Goal: Transaction & Acquisition: Purchase product/service

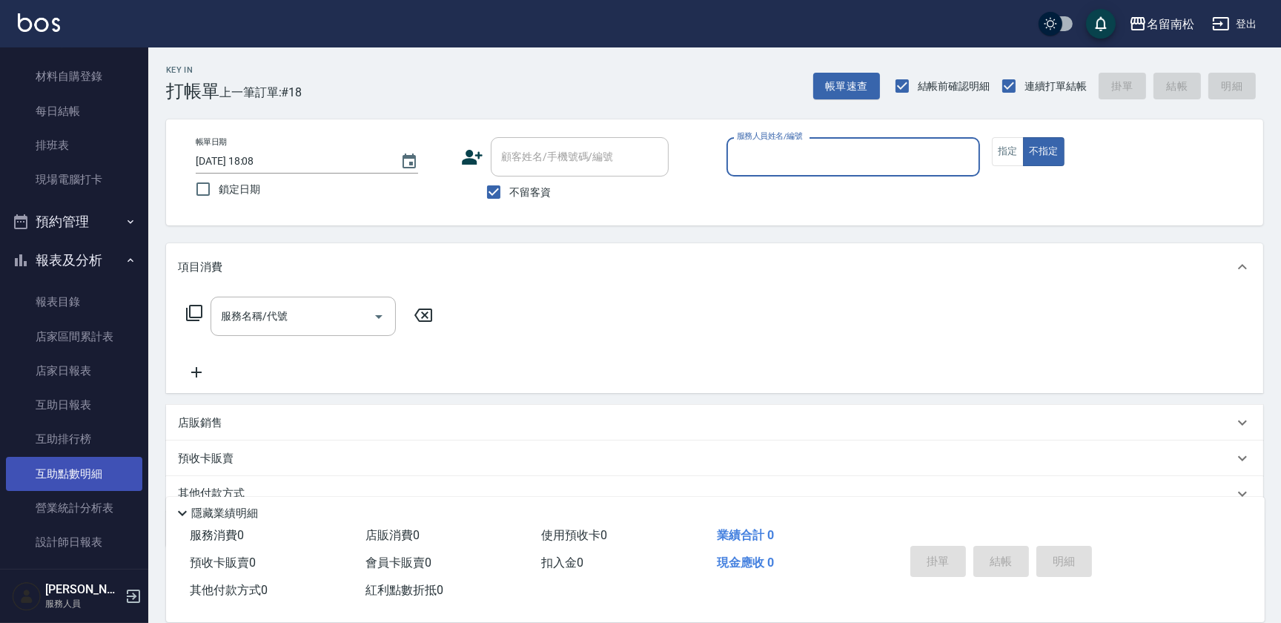
scroll to position [202, 0]
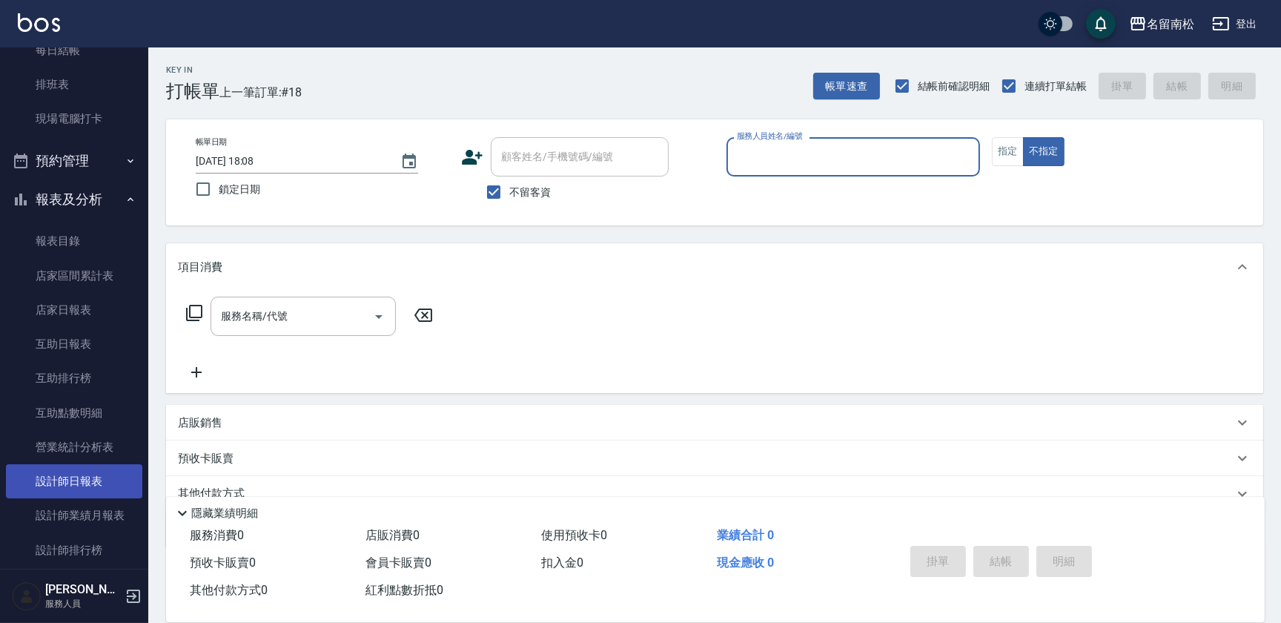
click at [96, 467] on link "設計師日報表" at bounding box center [74, 481] width 136 height 34
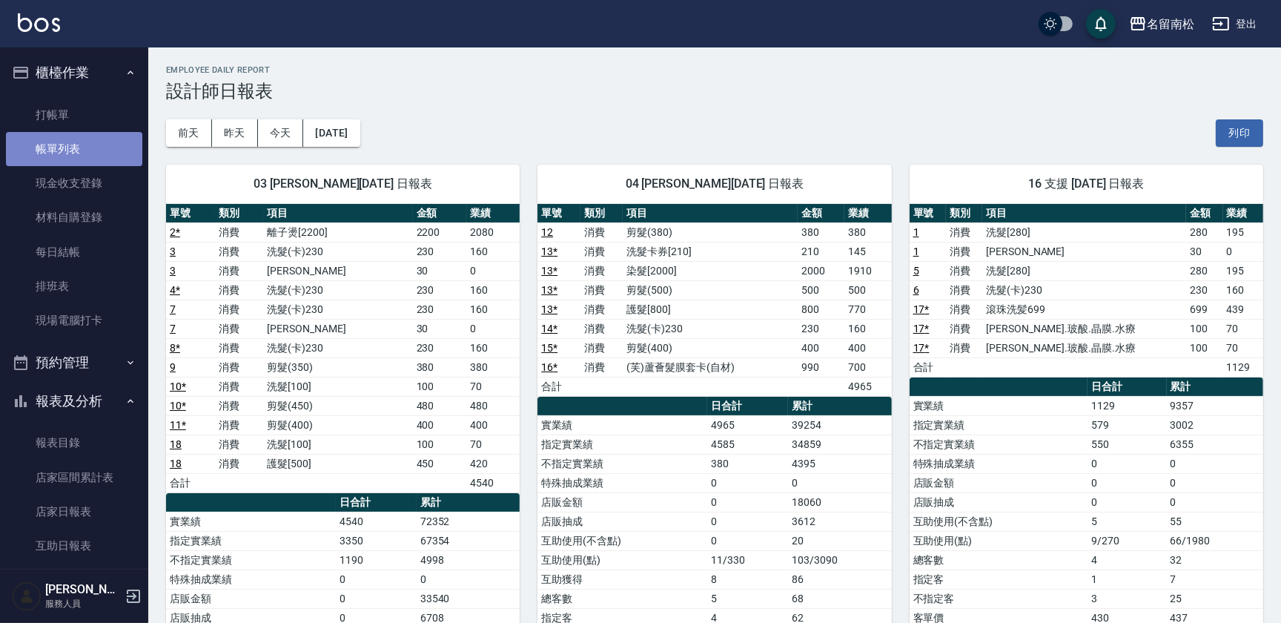
drag, startPoint x: 79, startPoint y: 131, endPoint x: 489, endPoint y: 105, distance: 411.6
click at [79, 132] on link "帳單列表" at bounding box center [74, 149] width 136 height 34
click at [105, 116] on link "打帳單" at bounding box center [74, 115] width 136 height 34
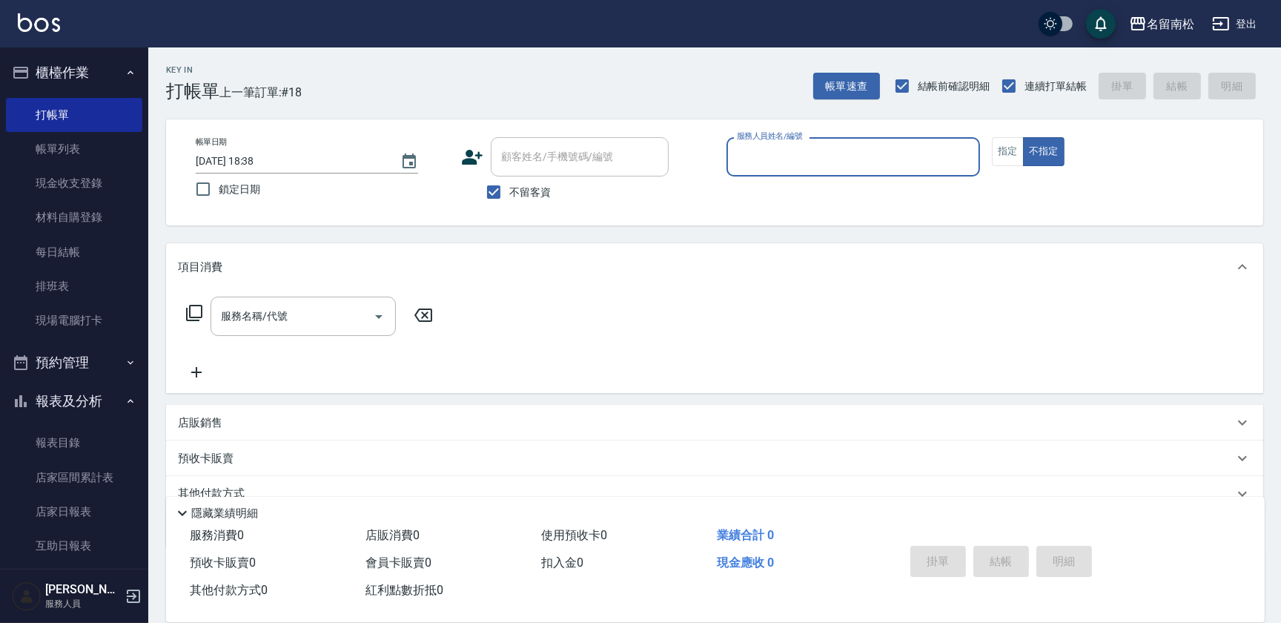
click at [913, 156] on input "服務人員姓名/編號" at bounding box center [853, 157] width 240 height 26
type input "[PERSON_NAME]04"
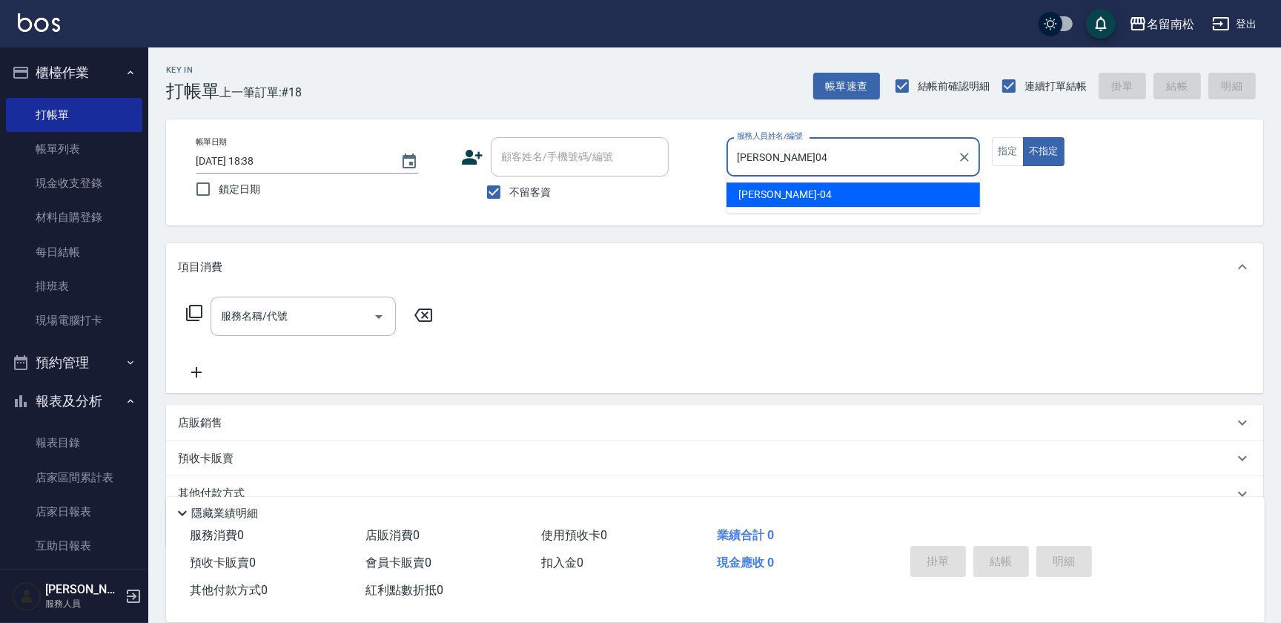
type button "false"
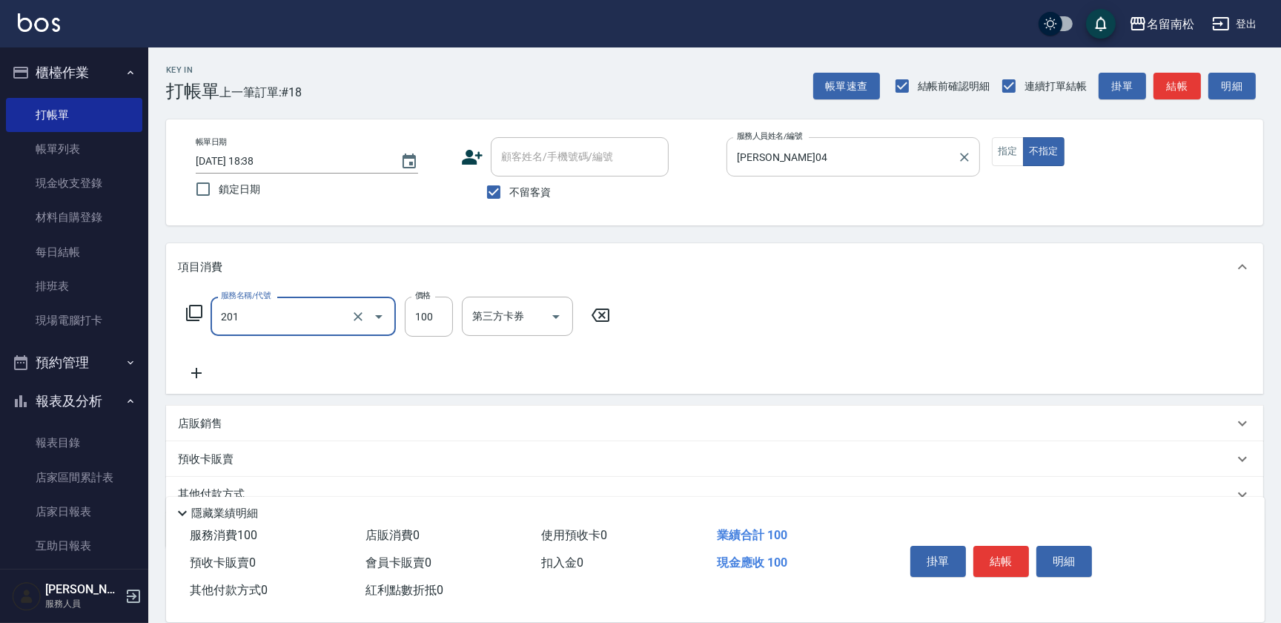
type input "洗髮[100](201)"
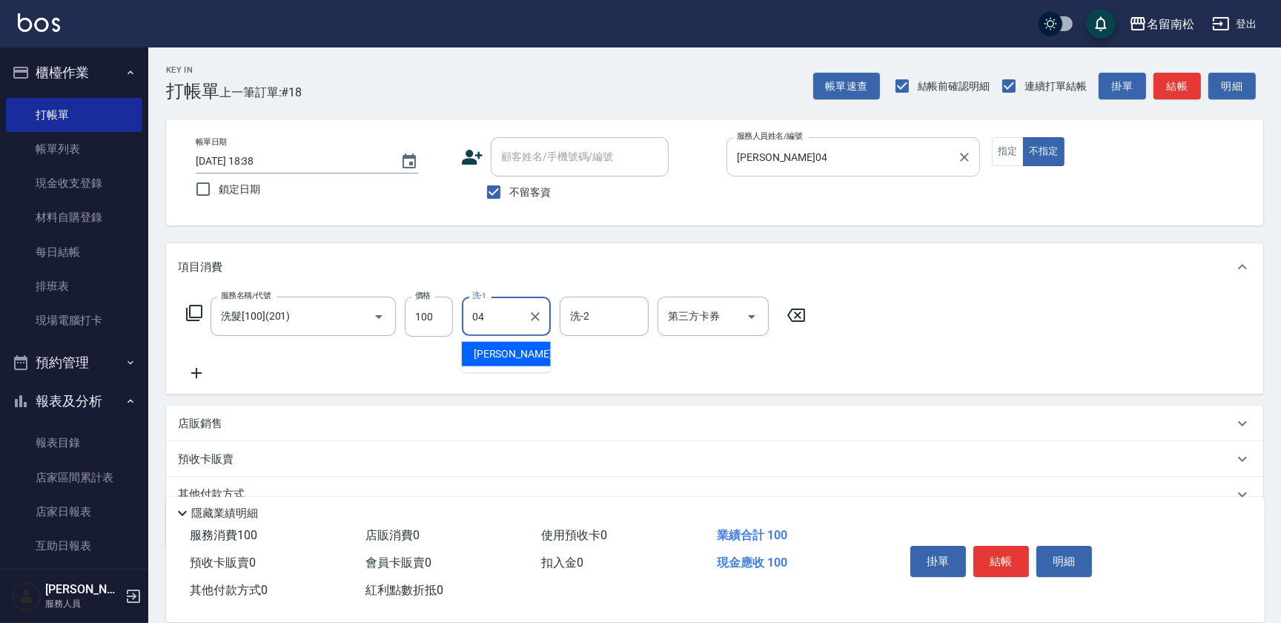
type input "[PERSON_NAME]04"
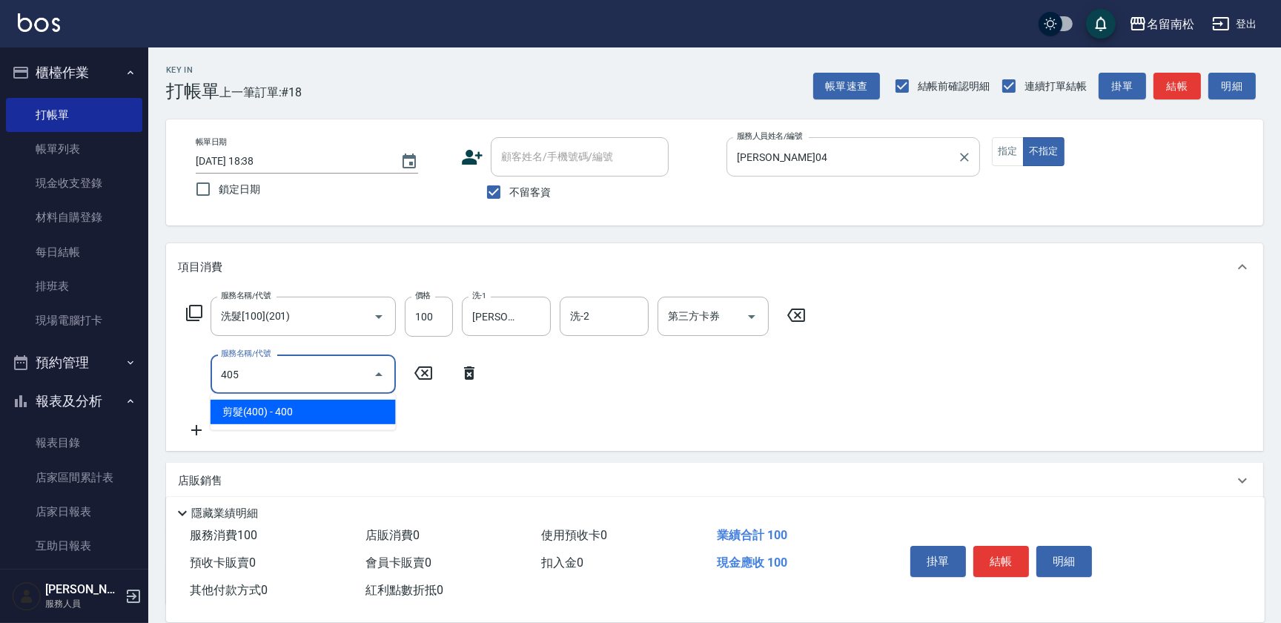
type input "剪髮(400)(405)"
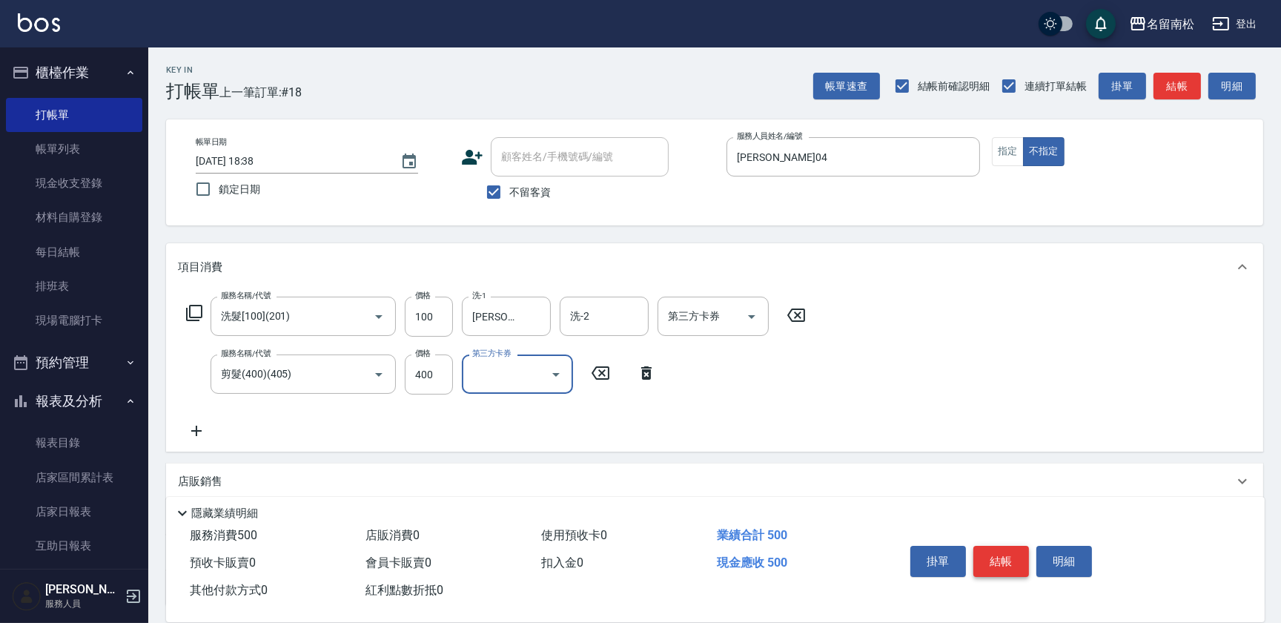
click at [987, 556] on button "結帳" at bounding box center [1001, 561] width 56 height 31
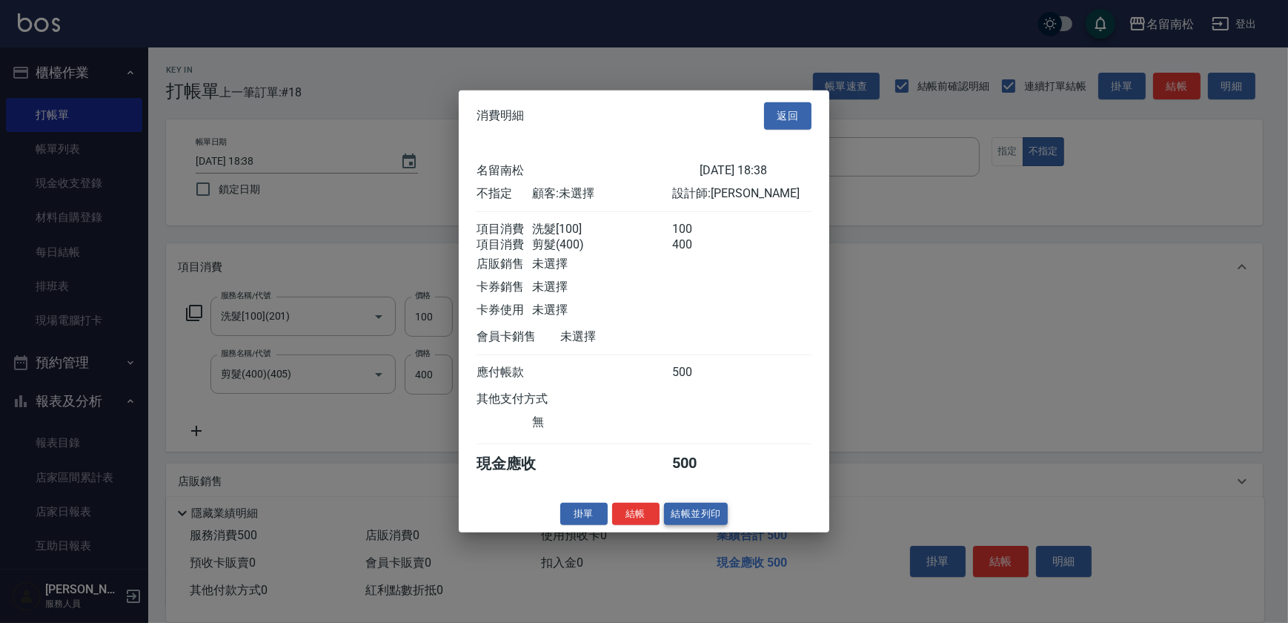
click at [704, 518] on button "結帳並列印" at bounding box center [696, 513] width 64 height 23
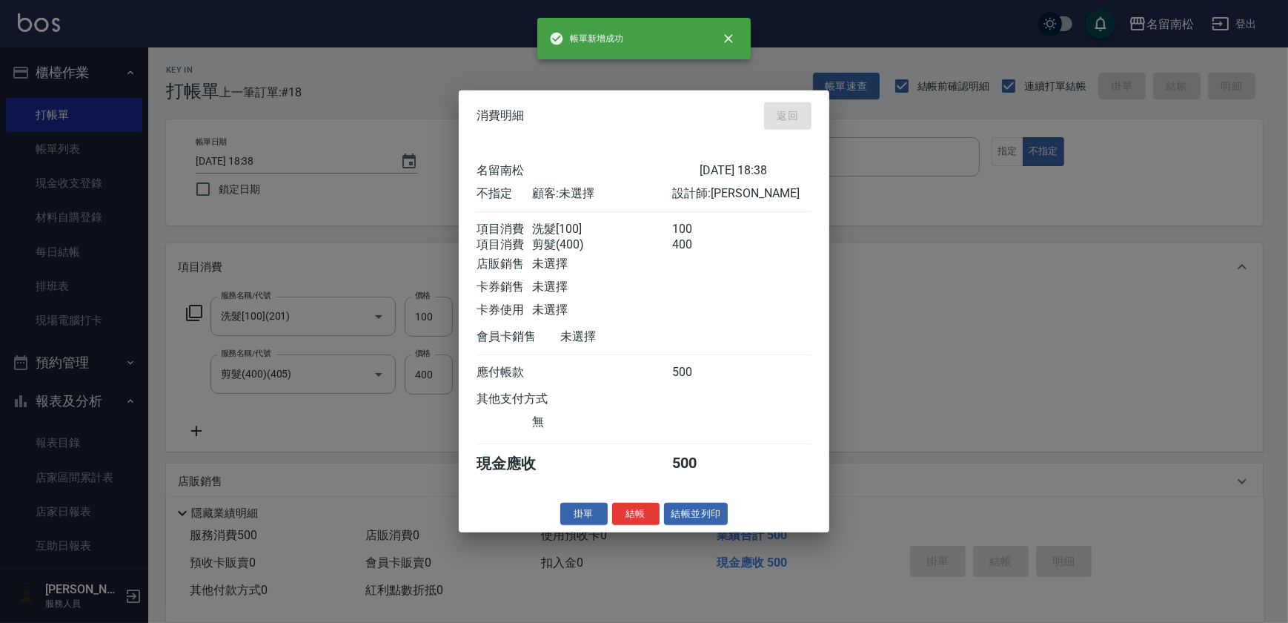
type input "[DATE] 18:39"
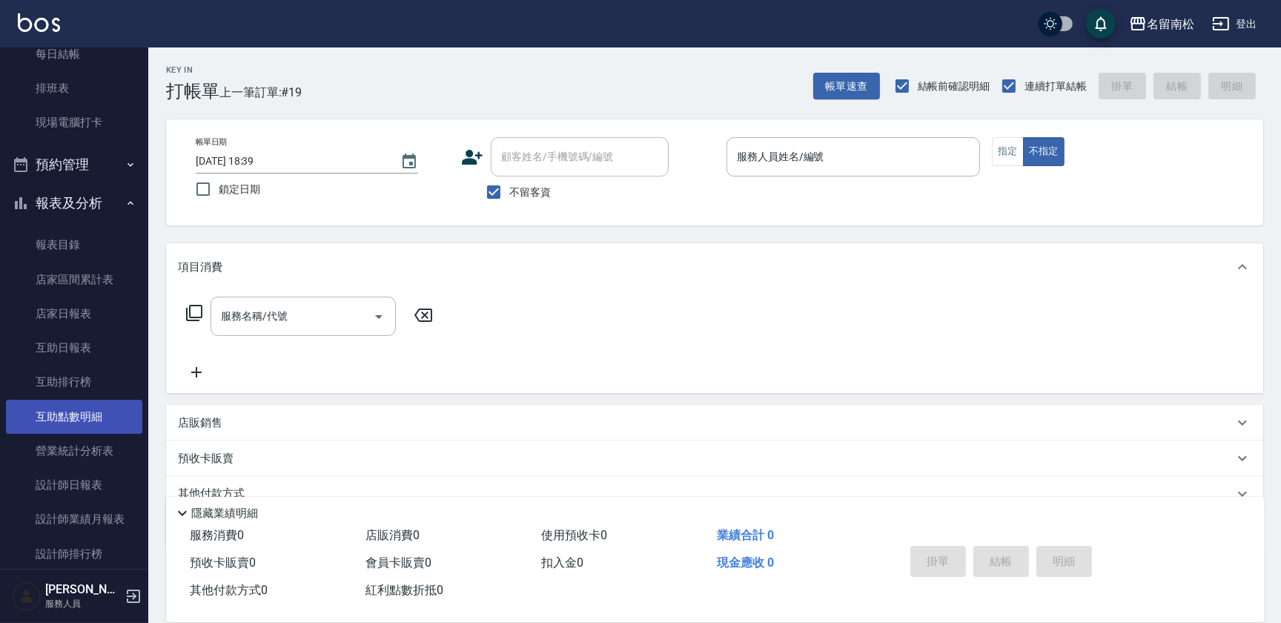
scroll to position [202, 0]
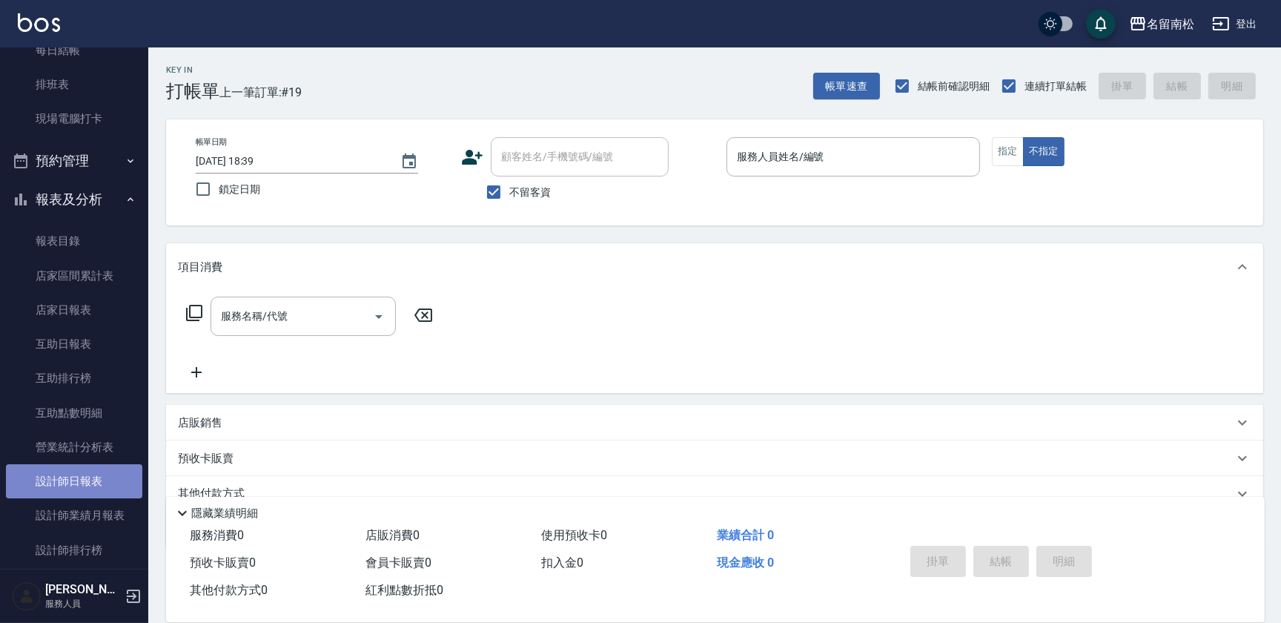
click at [96, 474] on link "設計師日報表" at bounding box center [74, 481] width 136 height 34
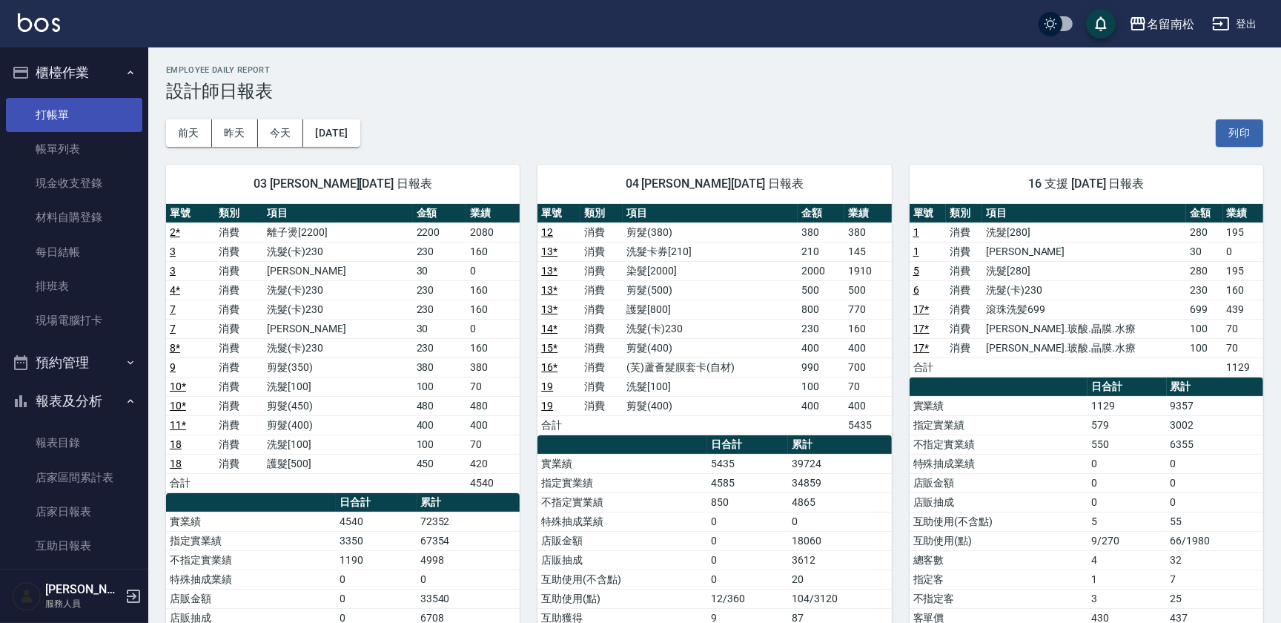
click at [69, 113] on link "打帳單" at bounding box center [74, 115] width 136 height 34
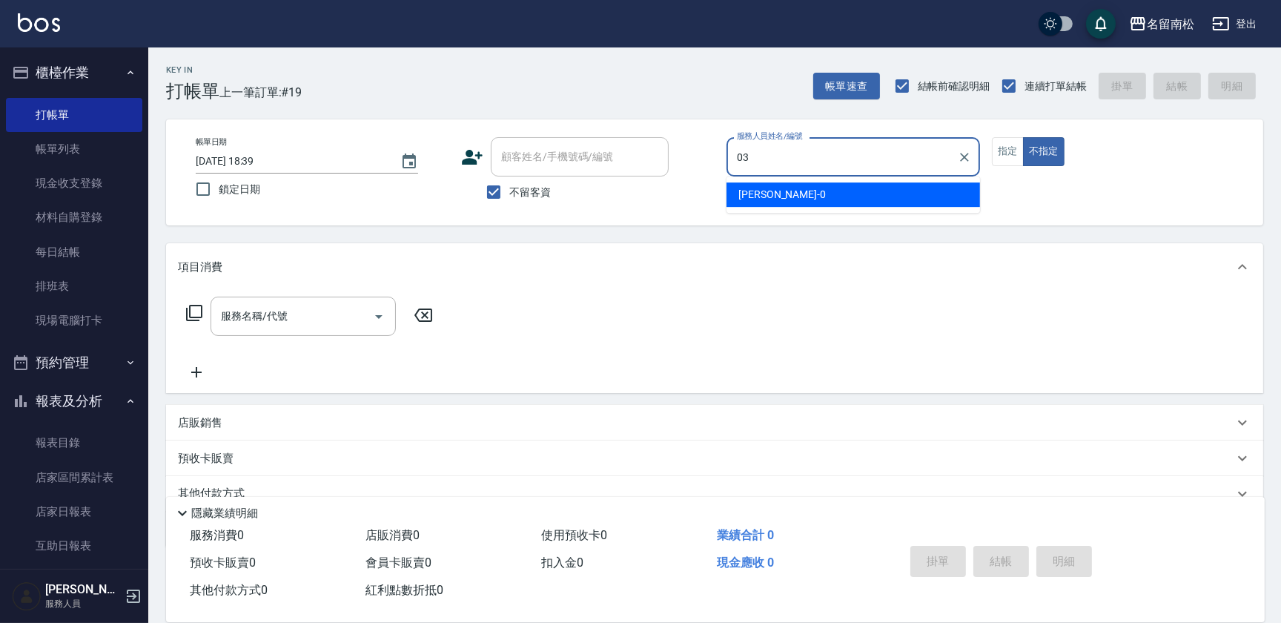
type input "[PERSON_NAME]-03"
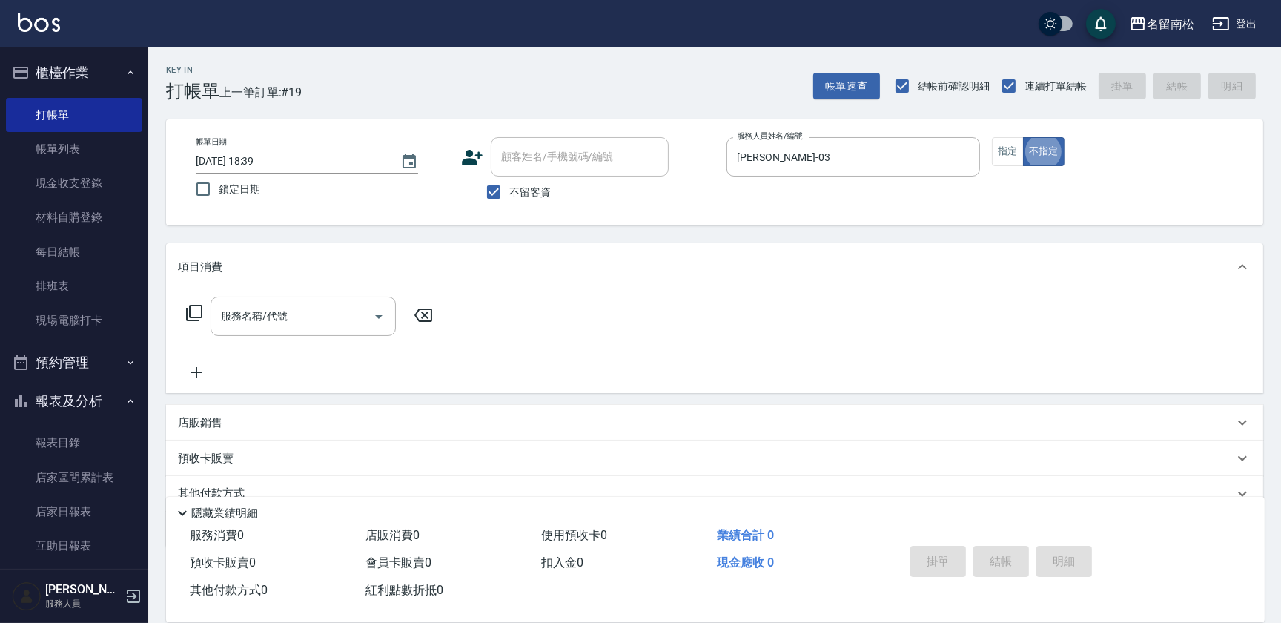
type button "false"
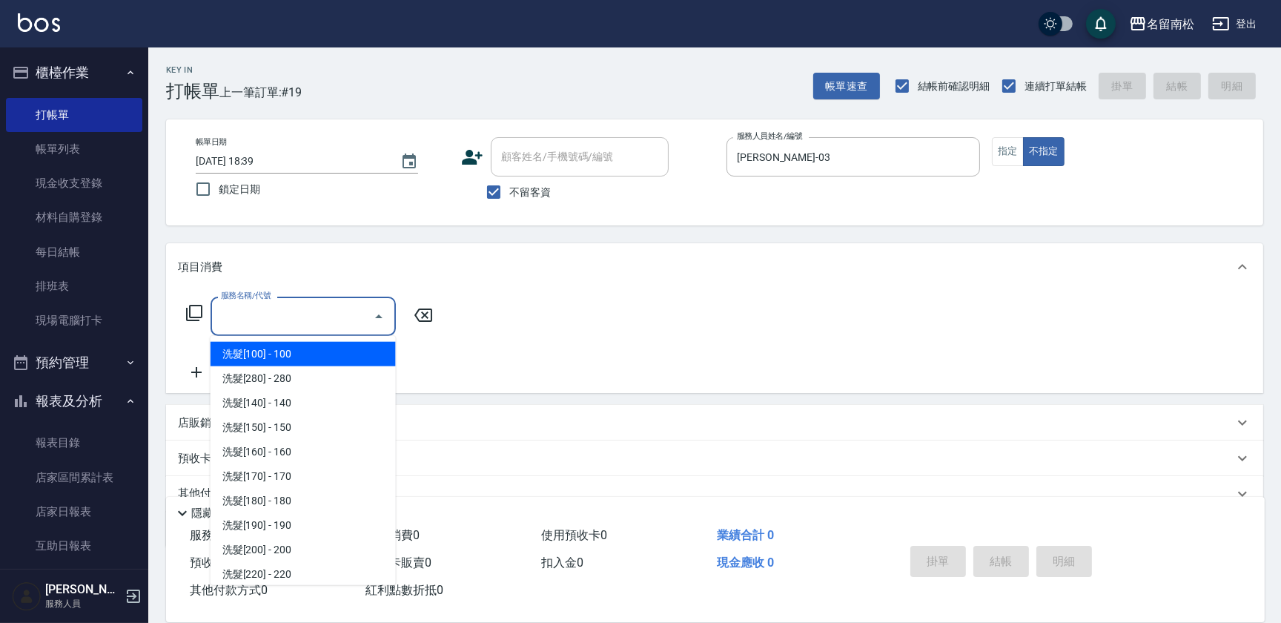
click at [294, 314] on input "服務名稱/代號" at bounding box center [292, 316] width 150 height 26
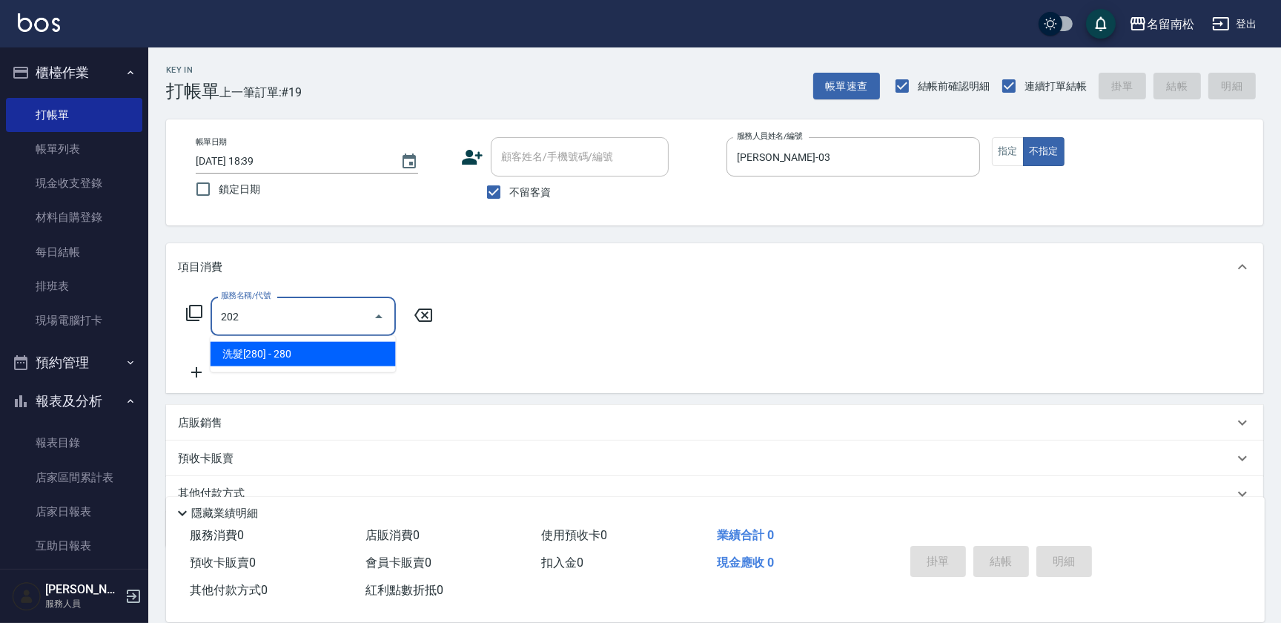
type input "洗髮[280](202)"
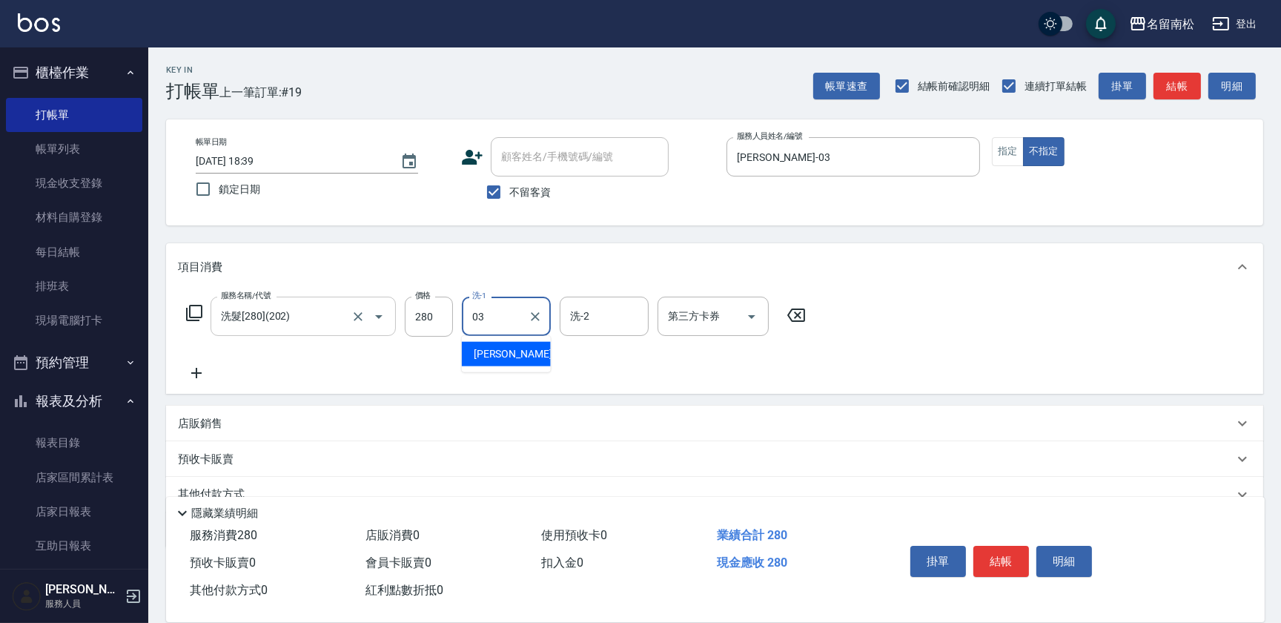
type input "[PERSON_NAME]-03"
click at [998, 551] on button "結帳" at bounding box center [1001, 561] width 56 height 31
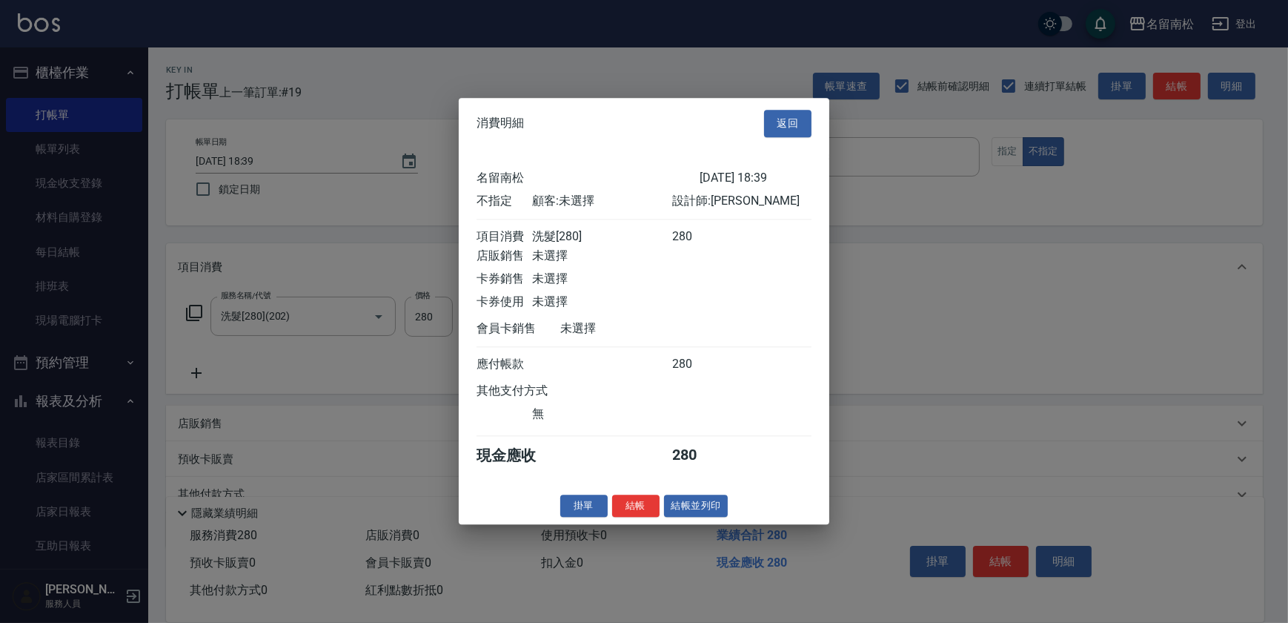
click at [965, 385] on div at bounding box center [644, 311] width 1288 height 623
click at [801, 119] on button "返回" at bounding box center [787, 123] width 47 height 27
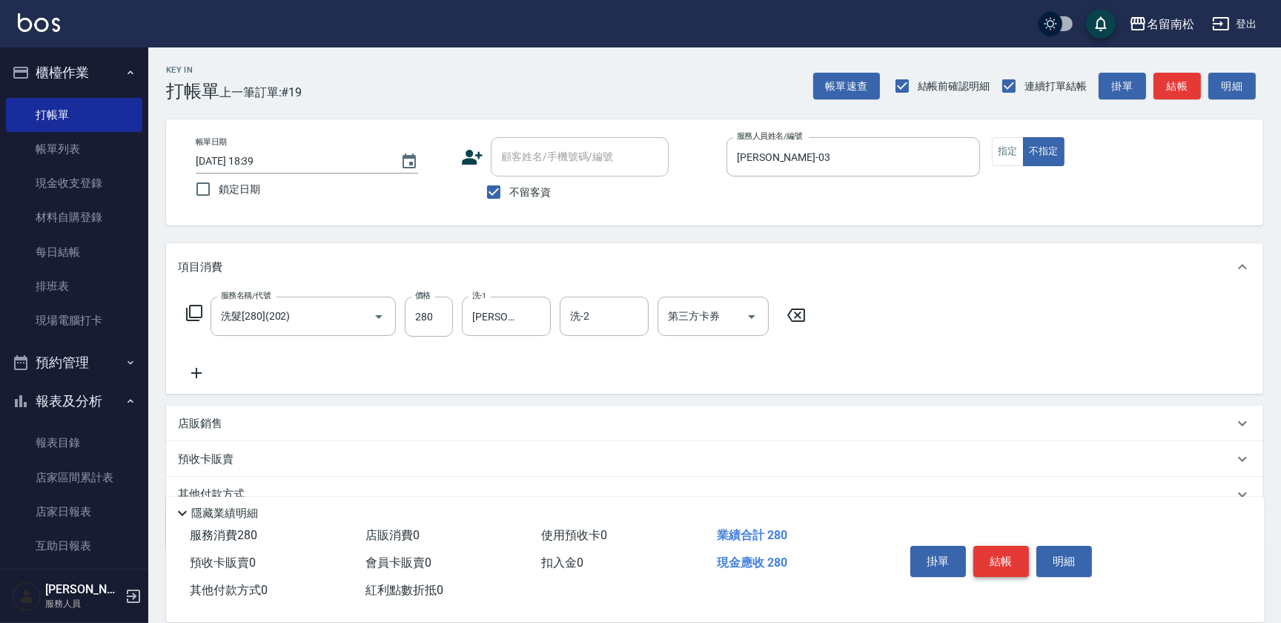
click at [1002, 563] on button "結帳" at bounding box center [1001, 561] width 56 height 31
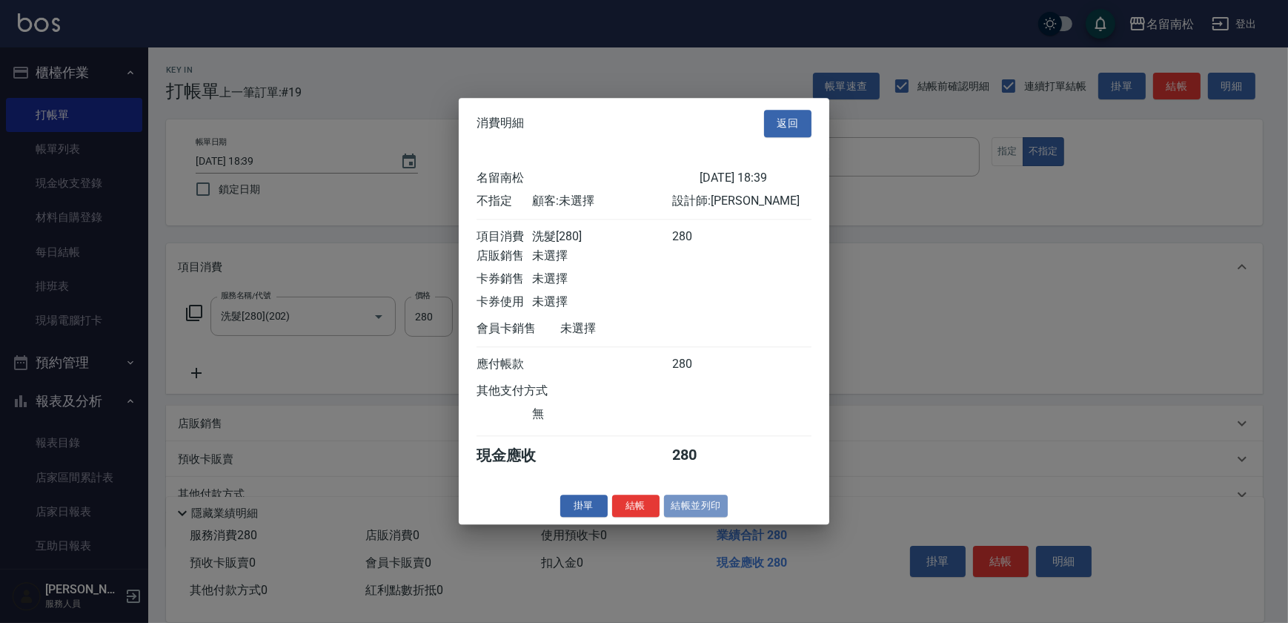
click at [709, 517] on button "結帳並列印" at bounding box center [696, 505] width 64 height 23
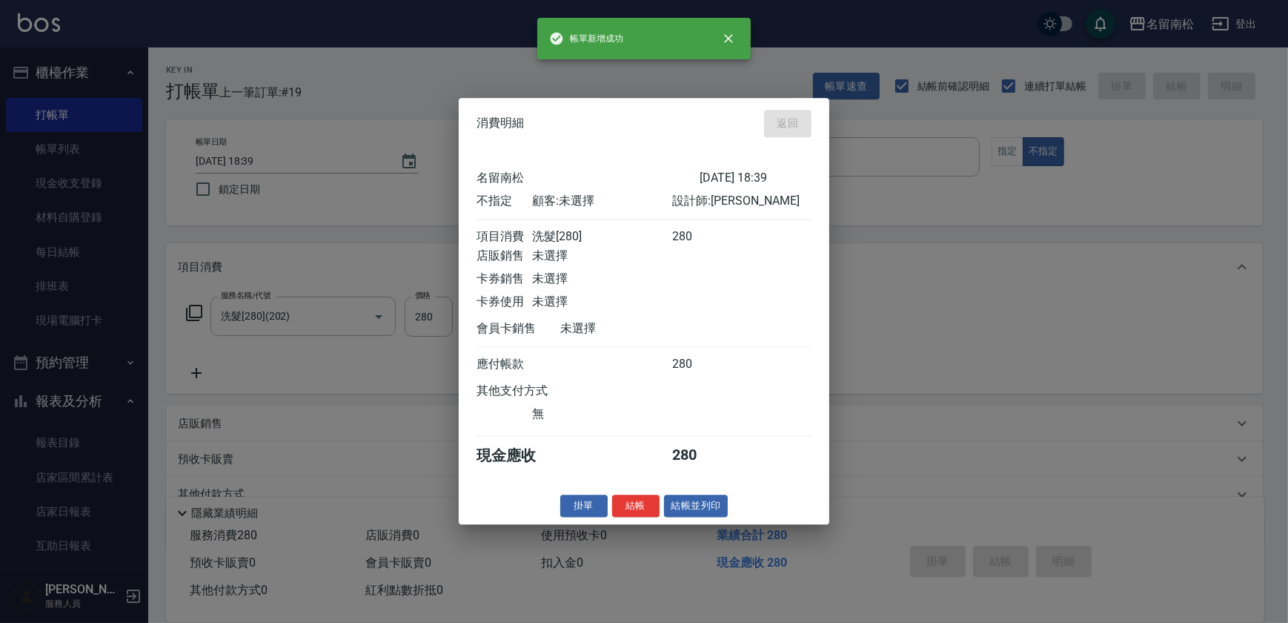
type input "[DATE] 18:50"
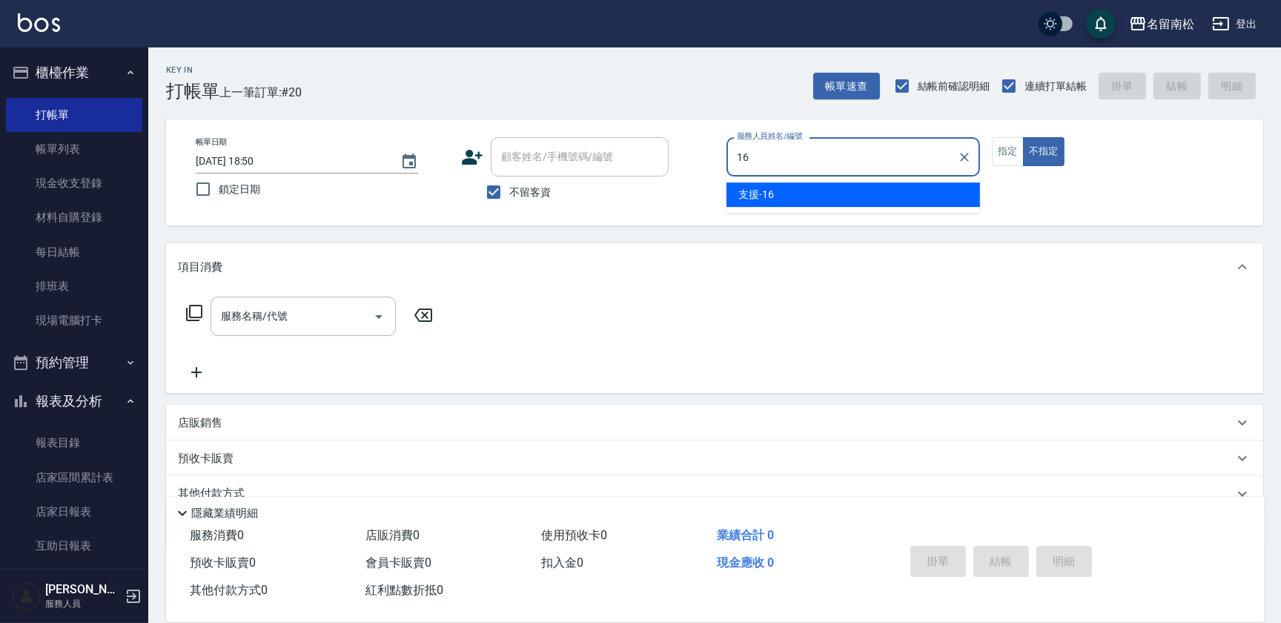
type input "支援-16"
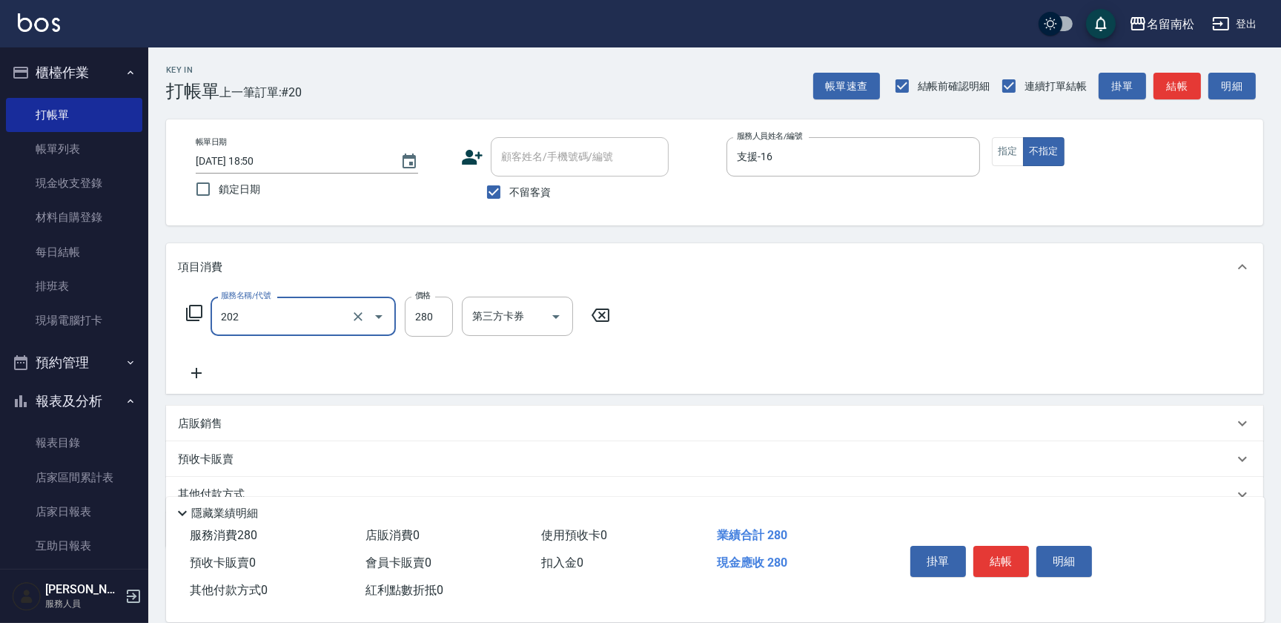
type input "洗髮[280](202)"
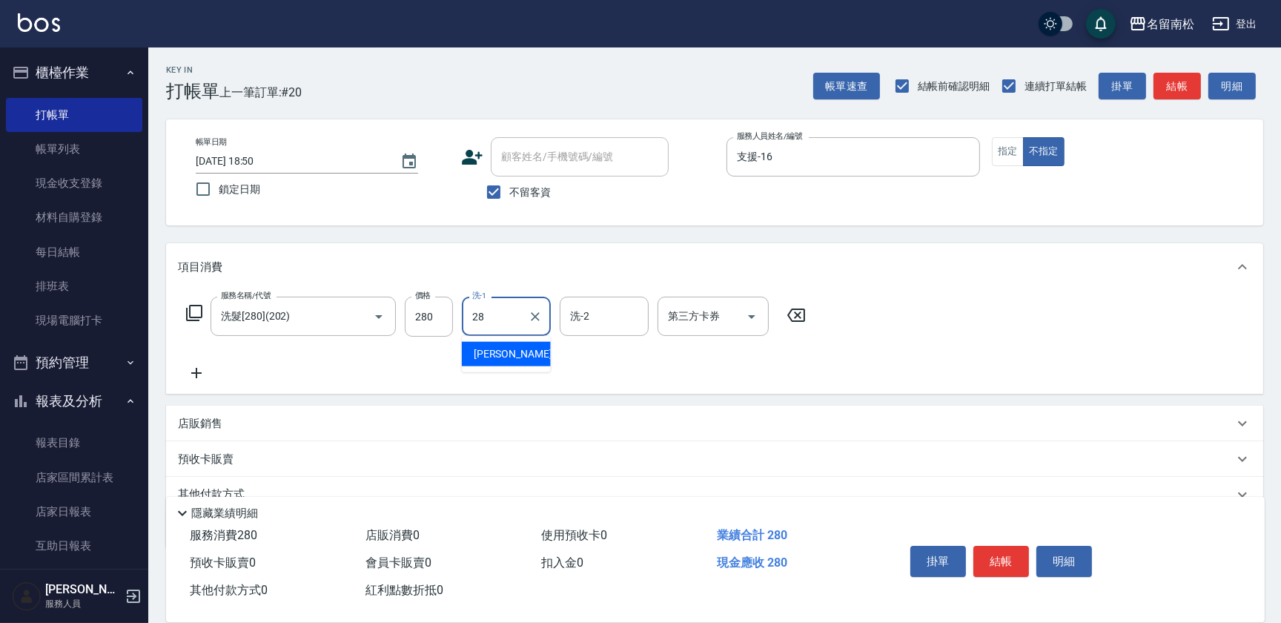
type input "[PERSON_NAME]-28"
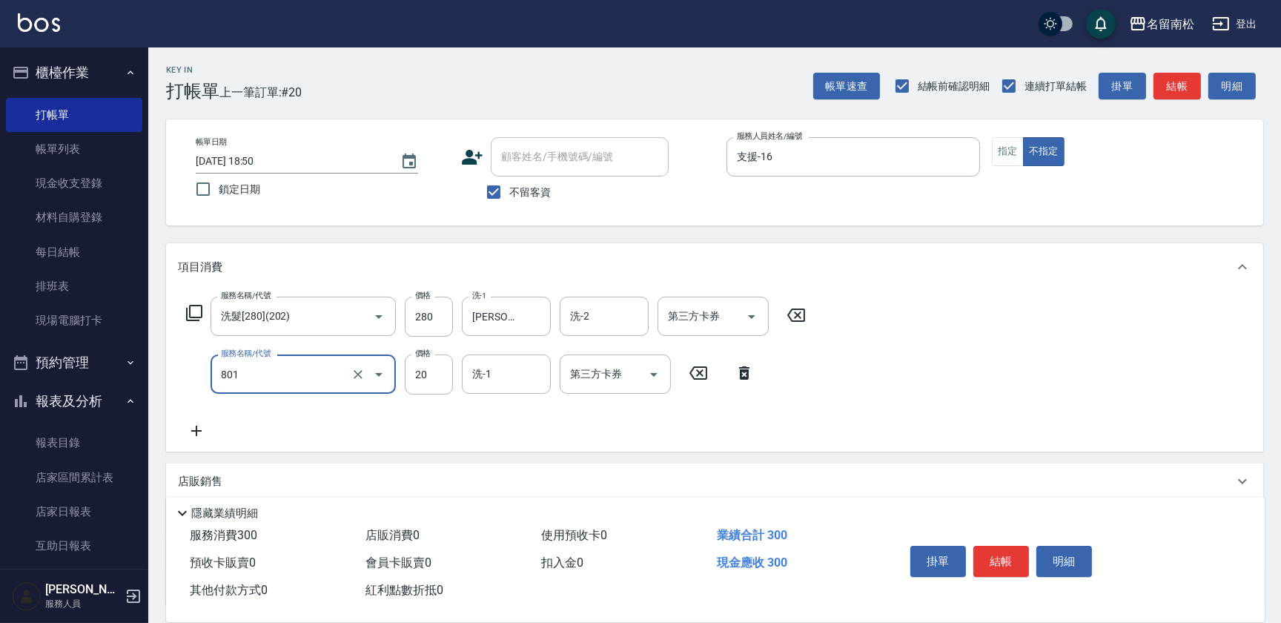
type input "潤絲(801)"
type input "30"
type input "[PERSON_NAME]-28"
click at [987, 566] on button "結帳" at bounding box center [1001, 561] width 56 height 31
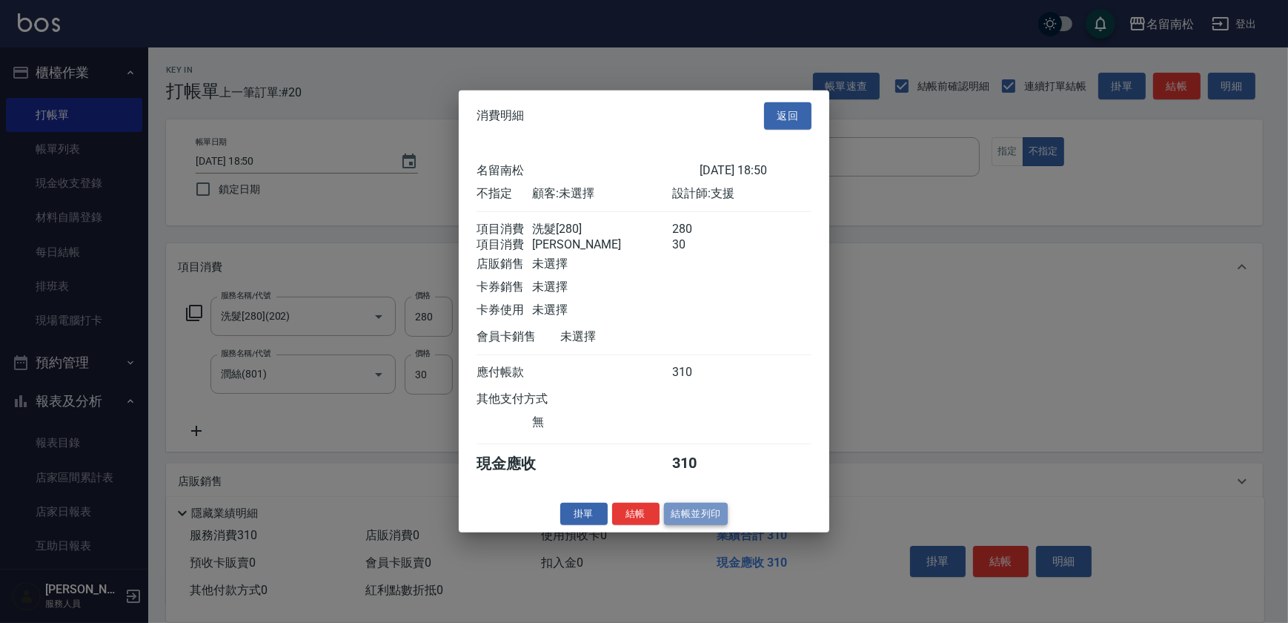
click at [709, 520] on button "結帳並列印" at bounding box center [696, 513] width 64 height 23
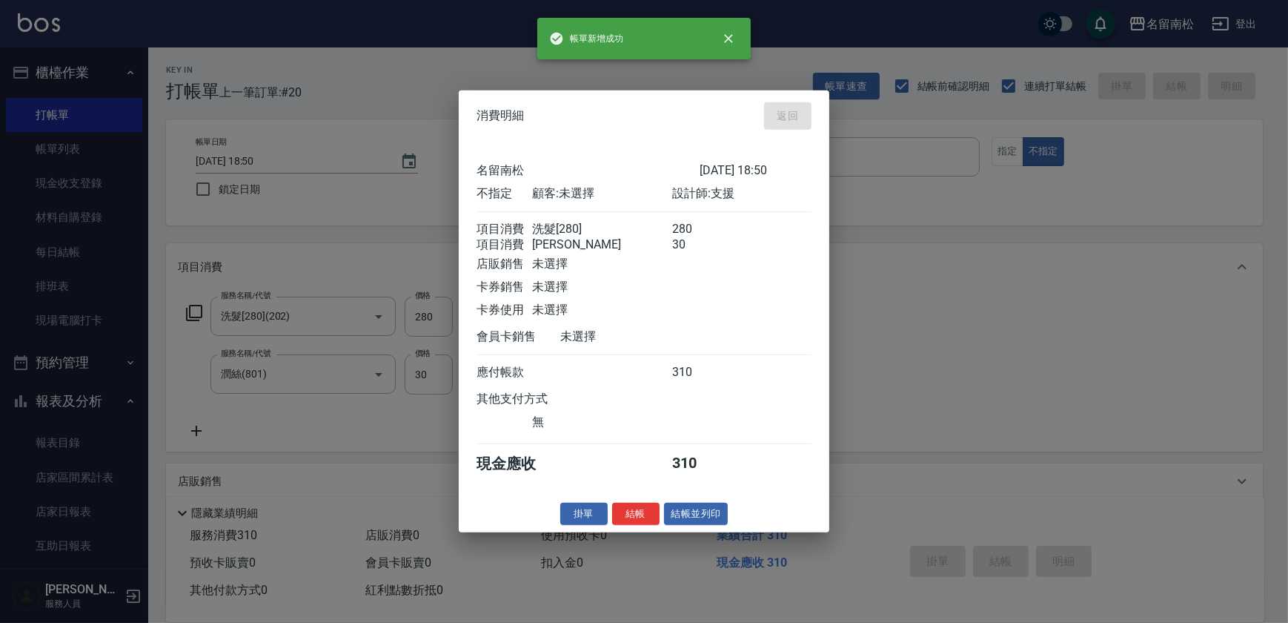
type input "[DATE] 18:55"
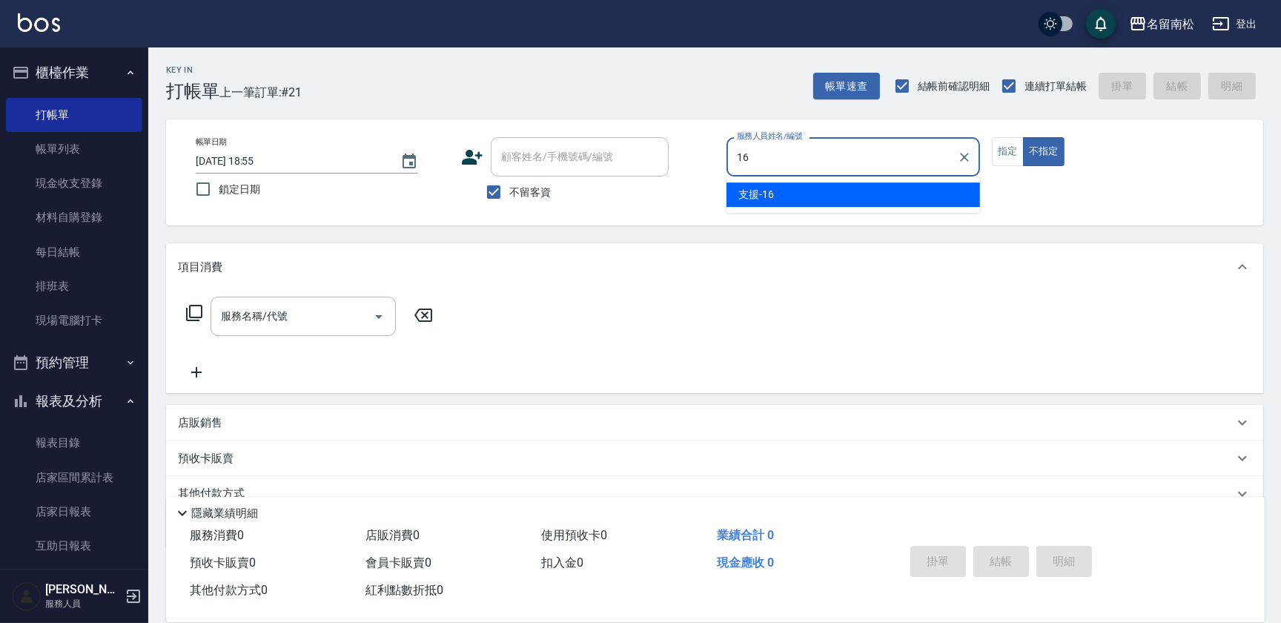
type input "支援-16"
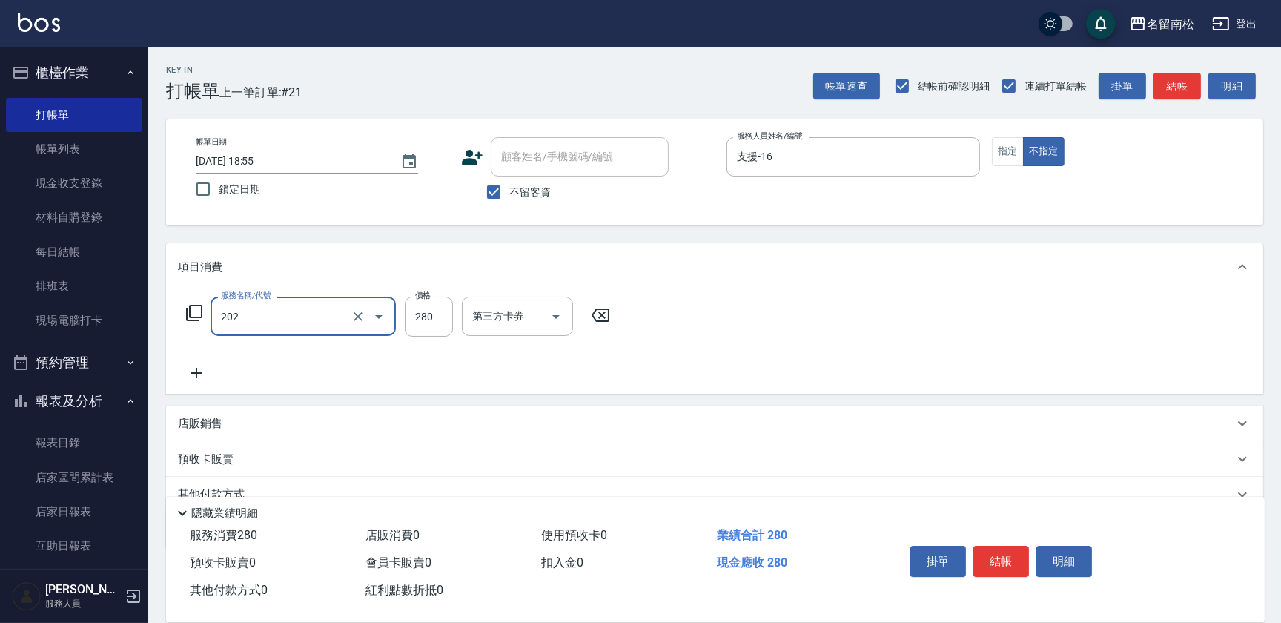
type input "洗髮[280](202)"
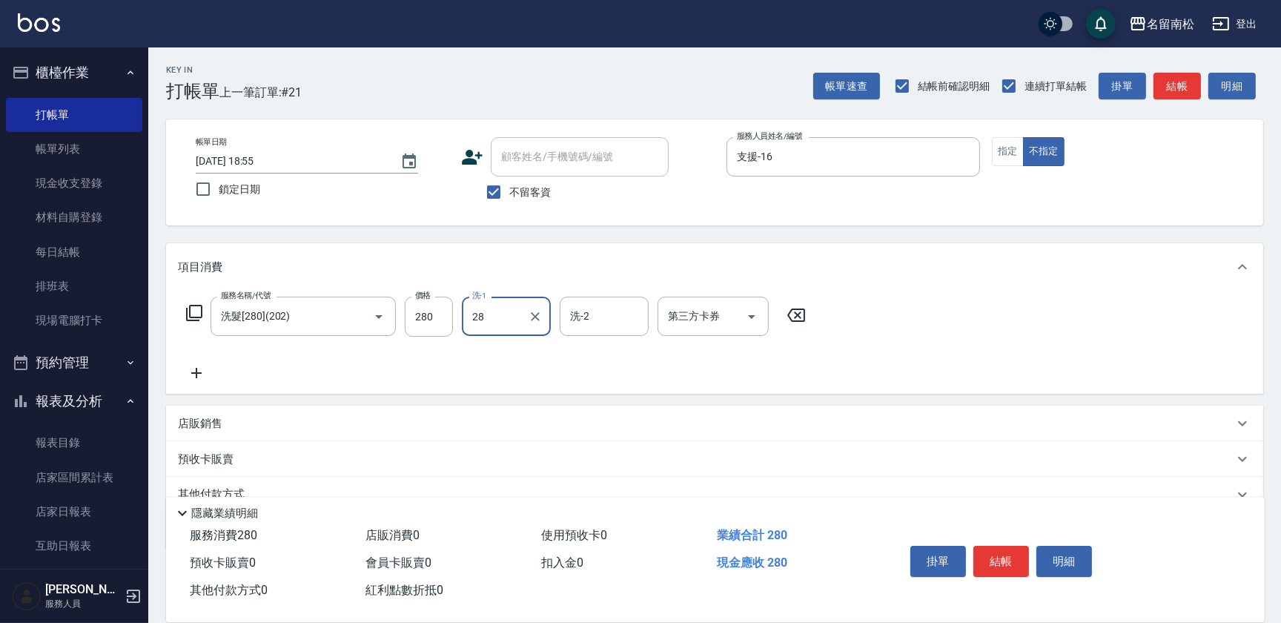
type input "[PERSON_NAME]-28"
click at [997, 556] on button "結帳" at bounding box center [1001, 561] width 56 height 31
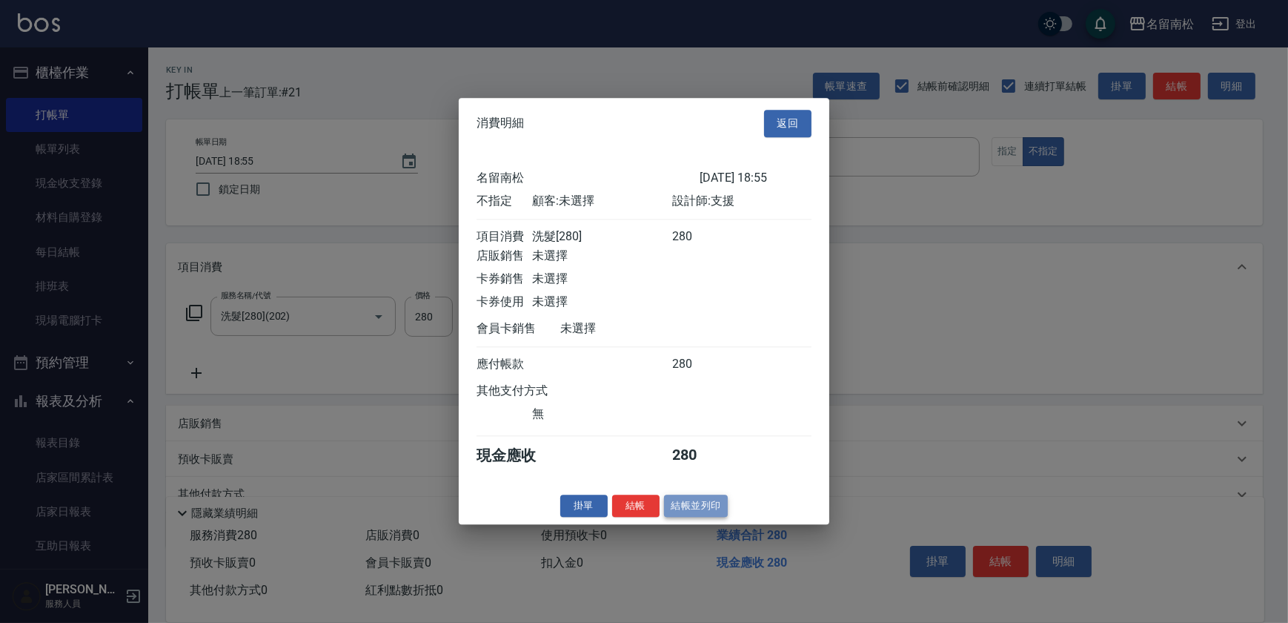
click at [711, 517] on button "結帳並列印" at bounding box center [696, 505] width 64 height 23
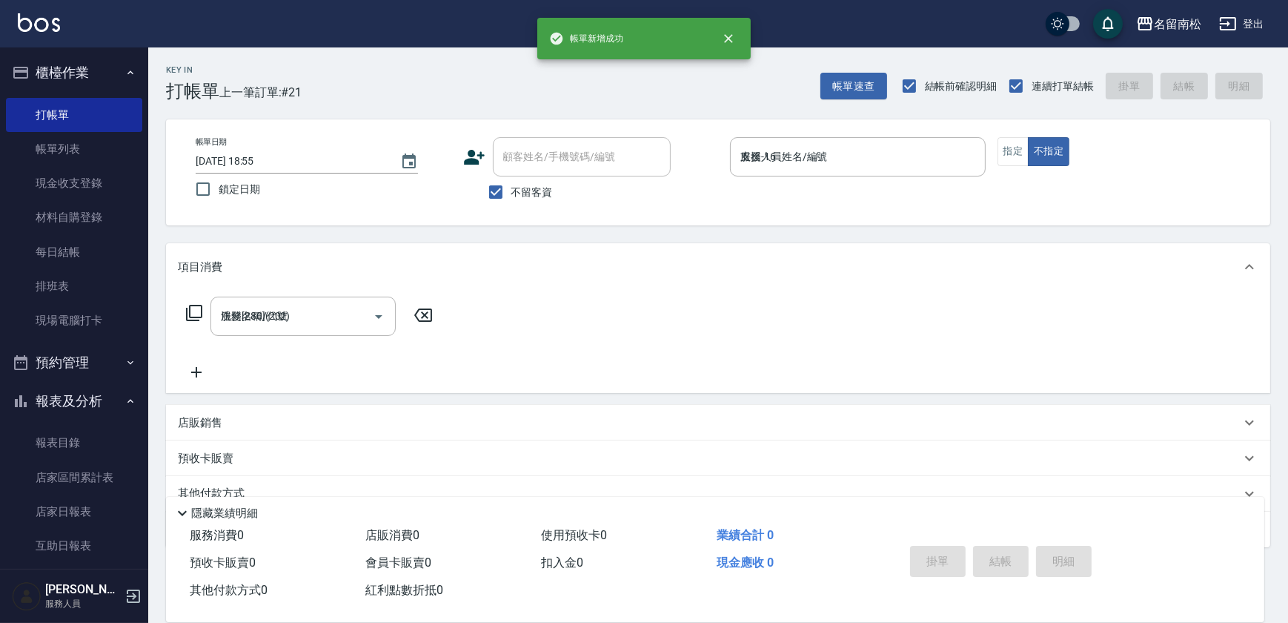
type input "[DATE] 18:56"
